Goal: Navigation & Orientation: Find specific page/section

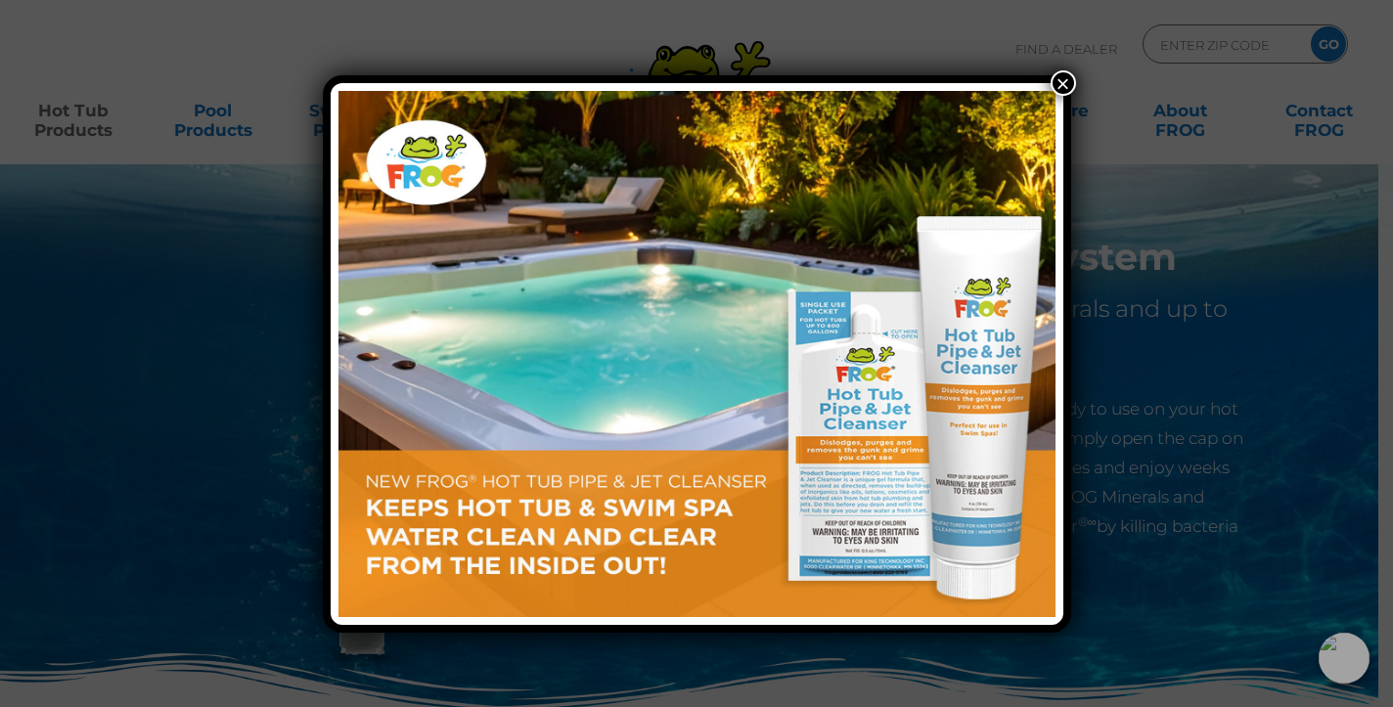
click at [1060, 79] on button "×" at bounding box center [1063, 82] width 25 height 25
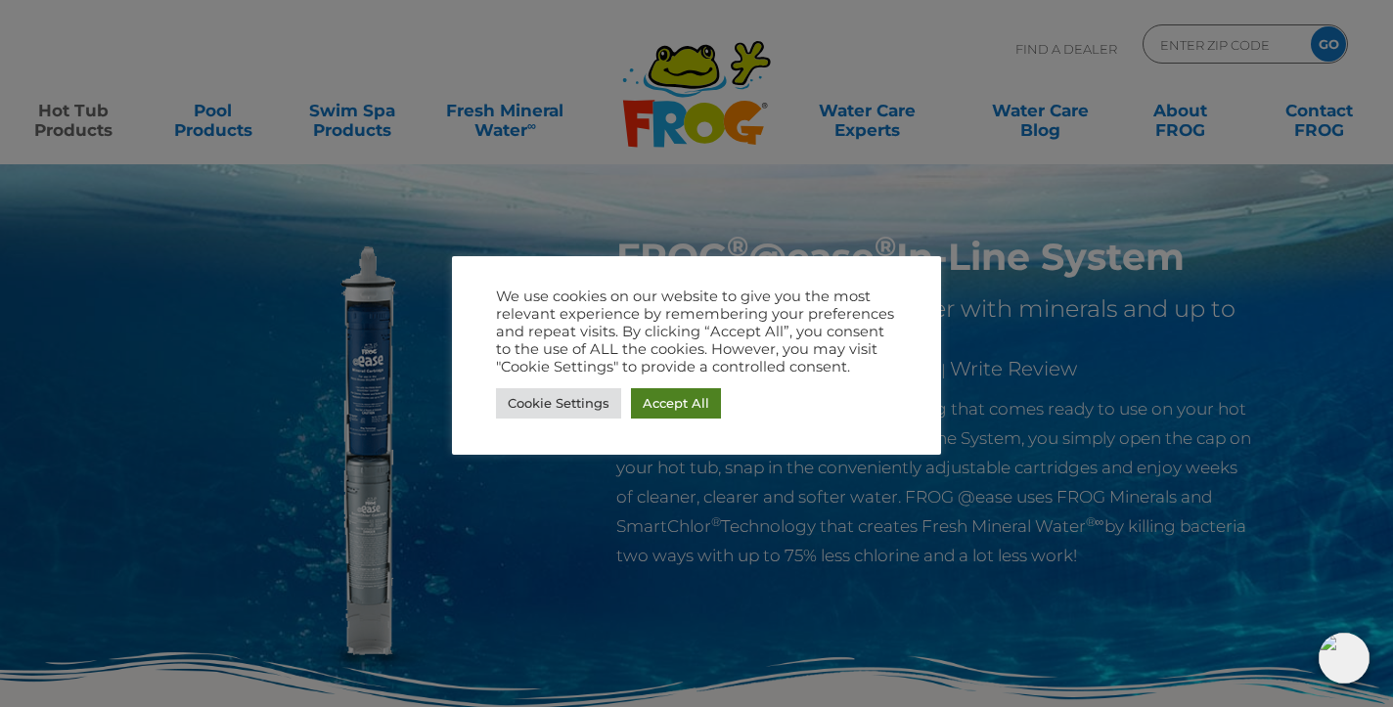
click at [672, 398] on link "Accept All" at bounding box center [676, 403] width 90 height 30
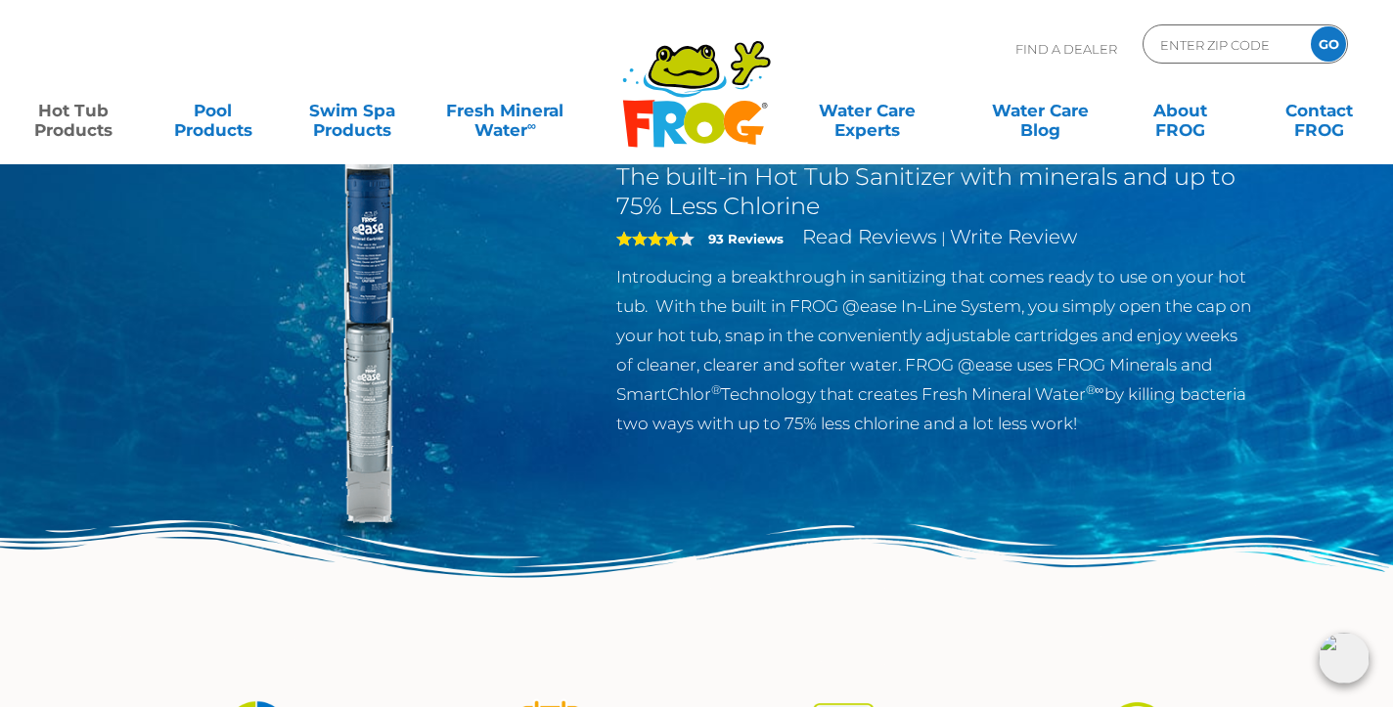
scroll to position [133, 0]
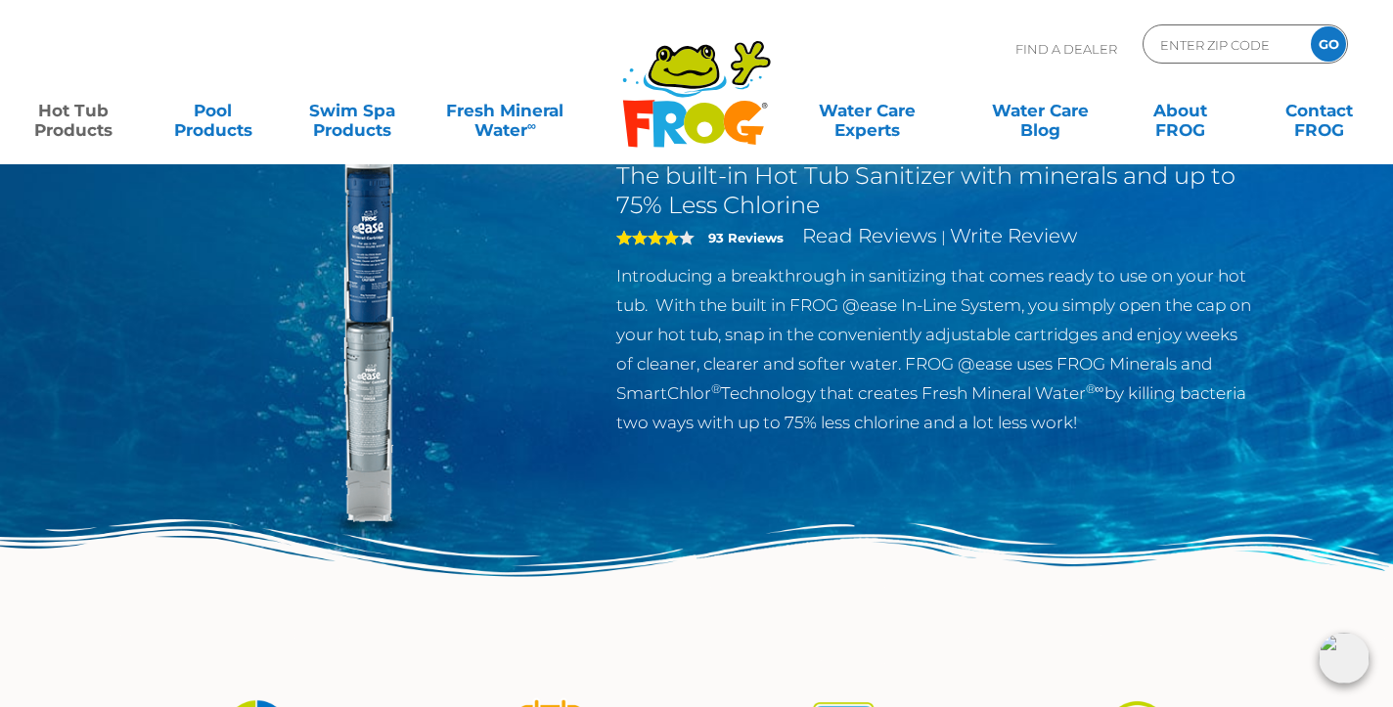
click at [84, 124] on link "Hot Tub Products" at bounding box center [74, 110] width 109 height 39
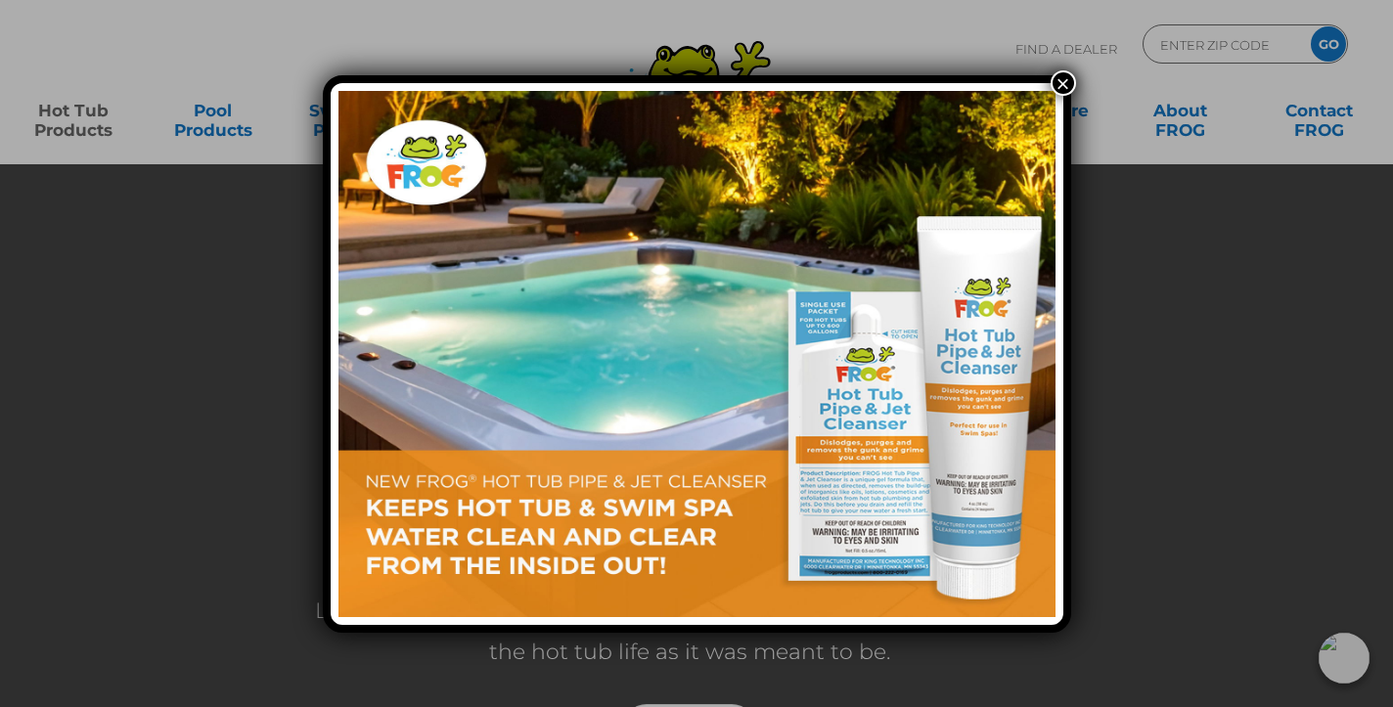
click at [1058, 81] on button "×" at bounding box center [1063, 82] width 25 height 25
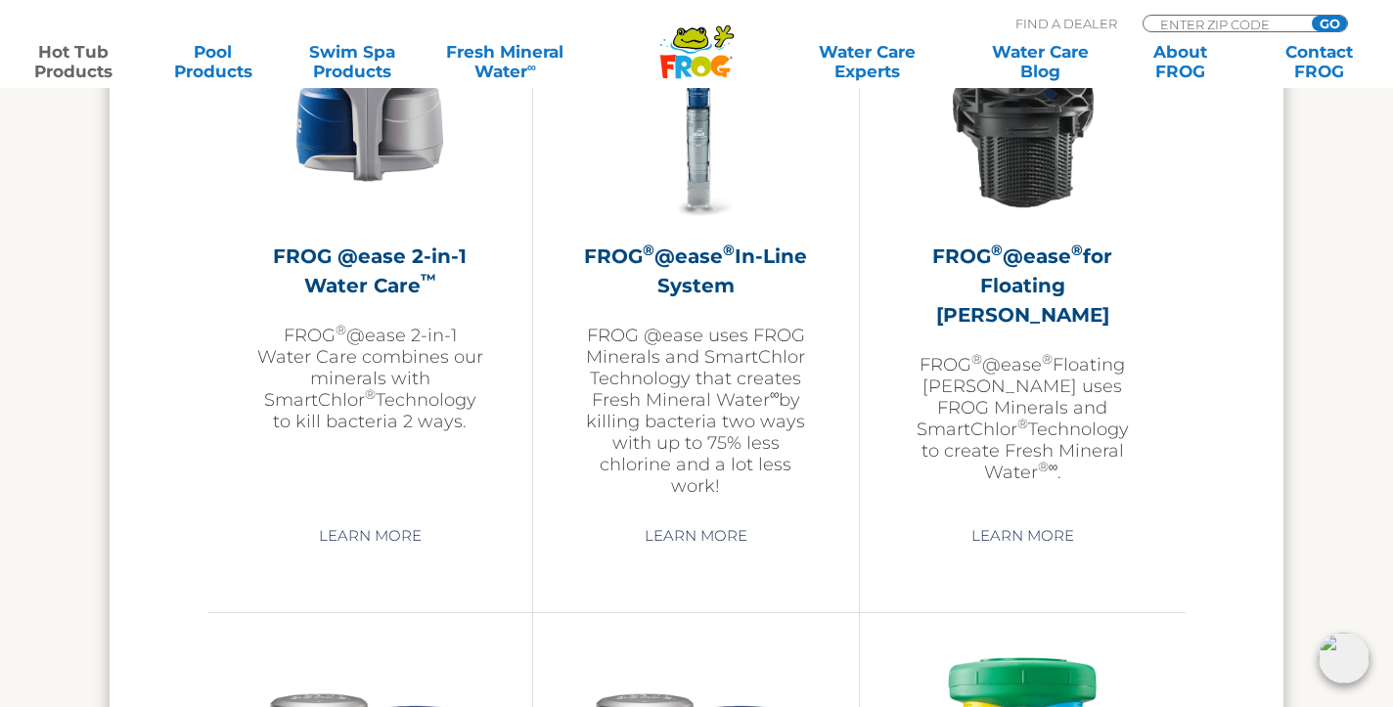
scroll to position [2983, 0]
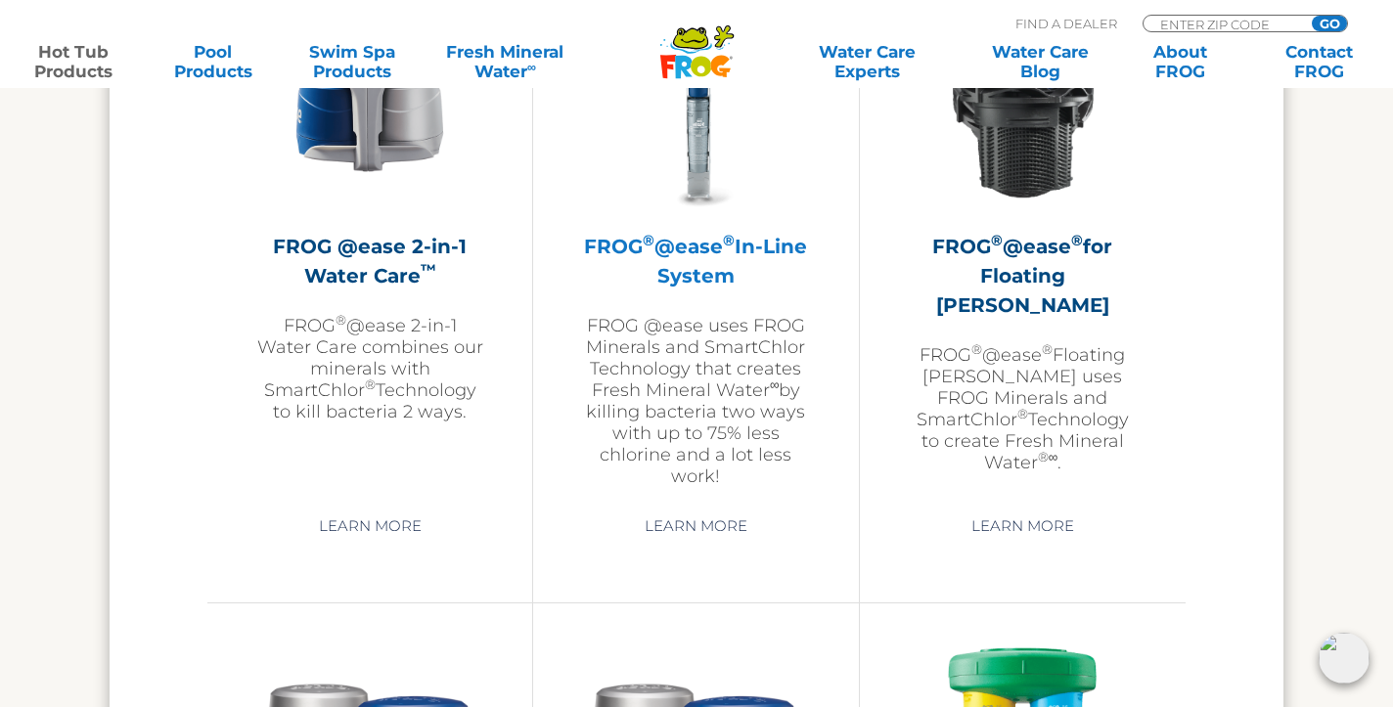
click at [728, 257] on h2 "FROG ® @ease ® In-Line System" at bounding box center [695, 261] width 227 height 59
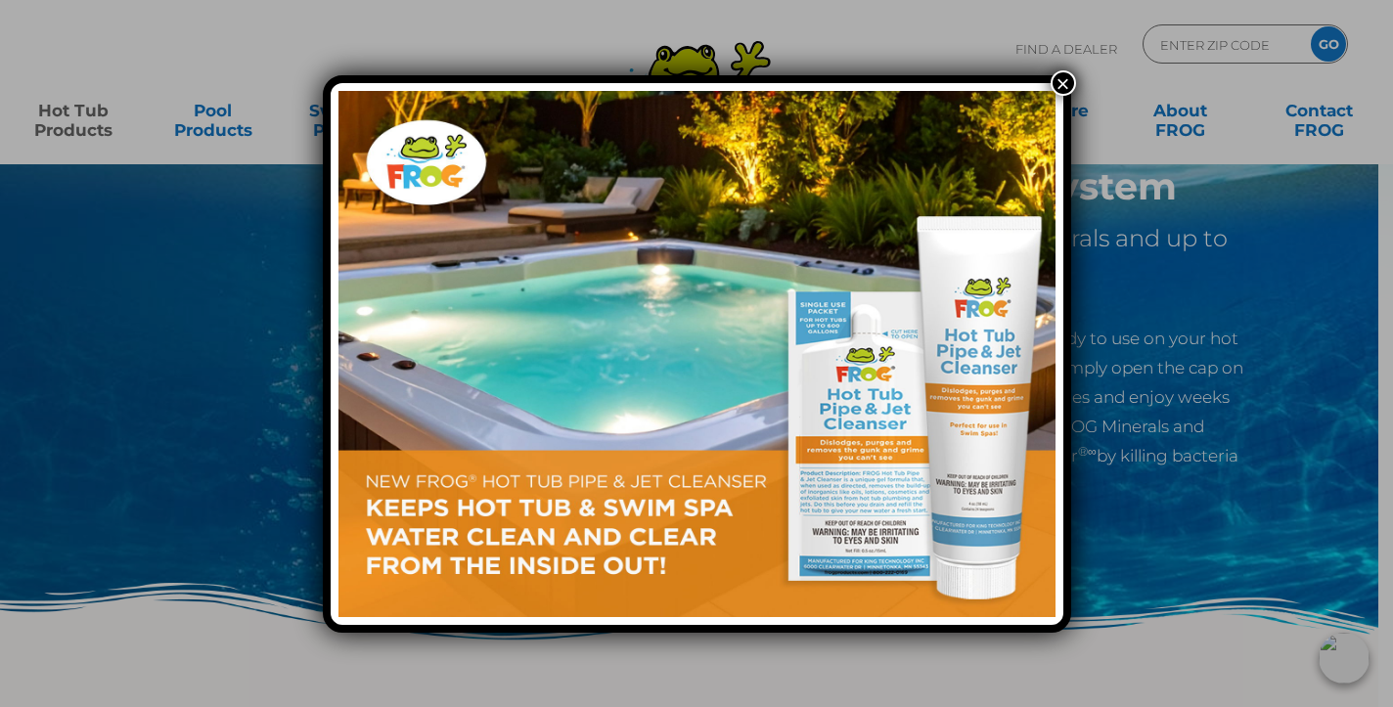
click at [1059, 78] on button "×" at bounding box center [1063, 82] width 25 height 25
